Goal: Transaction & Acquisition: Obtain resource

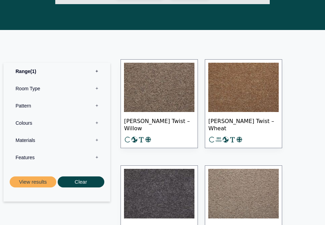
scroll to position [313, 0]
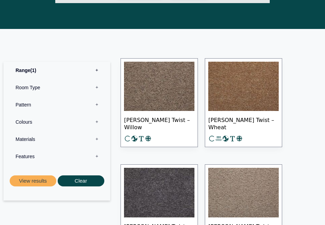
click at [97, 154] on label "Features 0" at bounding box center [57, 156] width 96 height 17
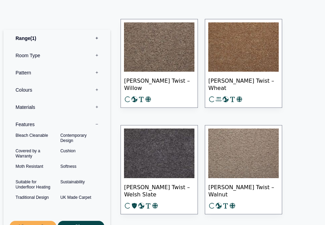
scroll to position [0, 0]
click at [97, 53] on label "Room Type 0" at bounding box center [57, 55] width 96 height 17
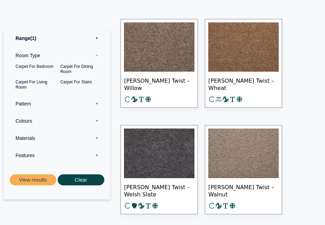
click at [95, 55] on label "Room Type 0" at bounding box center [57, 55] width 96 height 17
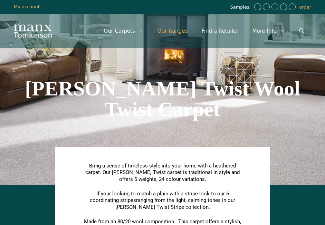
click at [189, 32] on link "Our Ranges" at bounding box center [172, 31] width 44 height 21
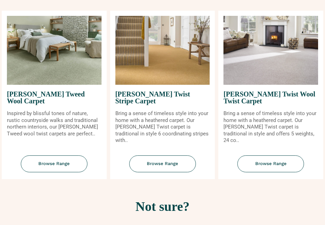
scroll to position [985, 0]
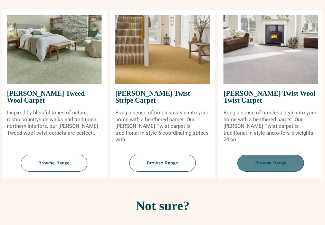
click at [278, 155] on span "Browse Range" at bounding box center [270, 163] width 67 height 17
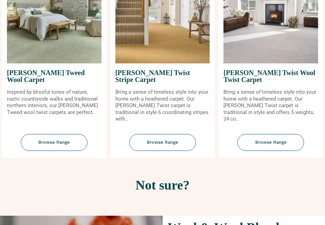
scroll to position [1007, 0]
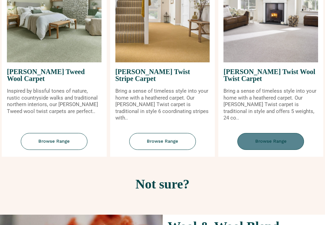
click at [267, 133] on span "Browse Range" at bounding box center [270, 141] width 67 height 17
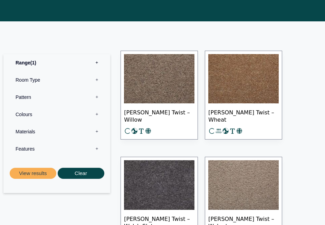
scroll to position [314, 0]
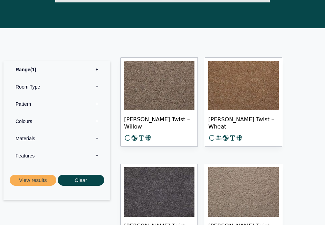
click at [97, 118] on label "Colours 0" at bounding box center [57, 121] width 96 height 17
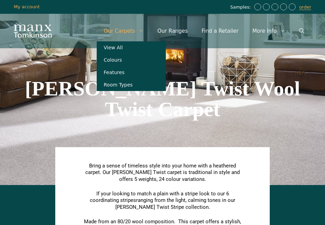
scroll to position [0, 0]
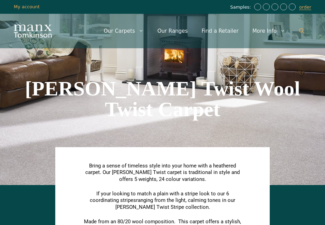
click at [302, 30] on icon "Open Search Bar" at bounding box center [301, 30] width 5 height 5
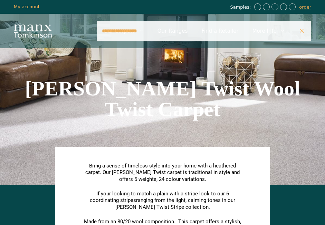
type input "**********"
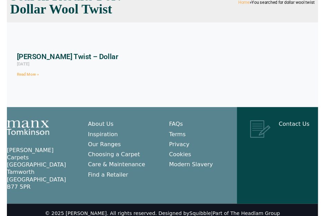
scroll to position [66, 0]
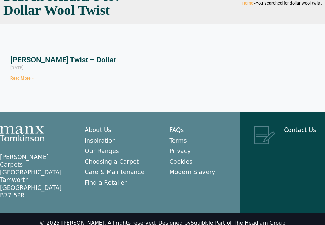
click at [25, 78] on link "Read More »" at bounding box center [21, 78] width 23 height 5
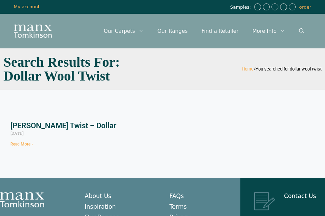
scroll to position [0, 0]
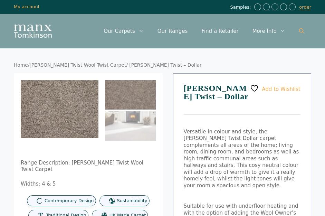
click at [301, 30] on icon "Open Search Bar" at bounding box center [301, 30] width 5 height 5
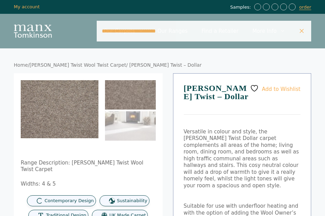
type input "**********"
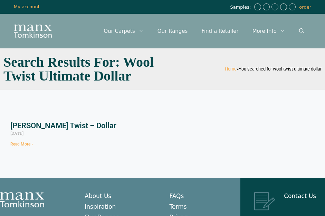
click at [28, 144] on link "Read More »" at bounding box center [21, 143] width 23 height 5
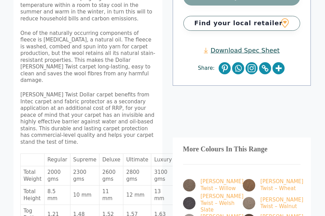
scroll to position [303, 0]
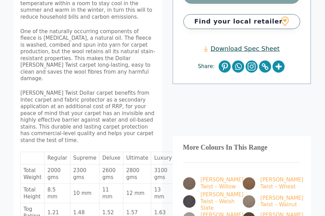
click at [127, 164] on td "2800 gms" at bounding box center [137, 173] width 28 height 19
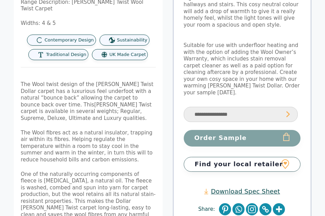
scroll to position [152, 0]
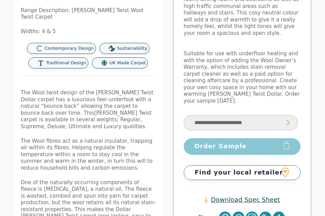
select select "**********"
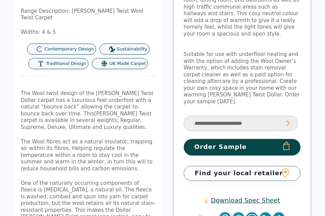
scroll to position [154, 0]
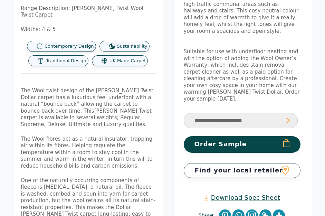
click at [263, 136] on button "Order Sample" at bounding box center [242, 144] width 117 height 16
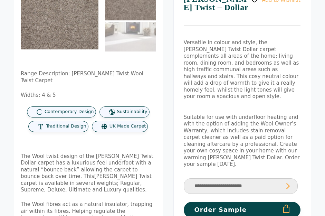
scroll to position [122, 0]
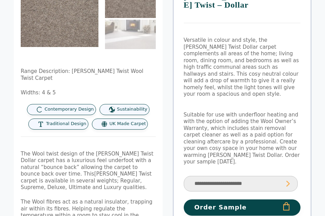
select select "**********"
